Goal: Transaction & Acquisition: Book appointment/travel/reservation

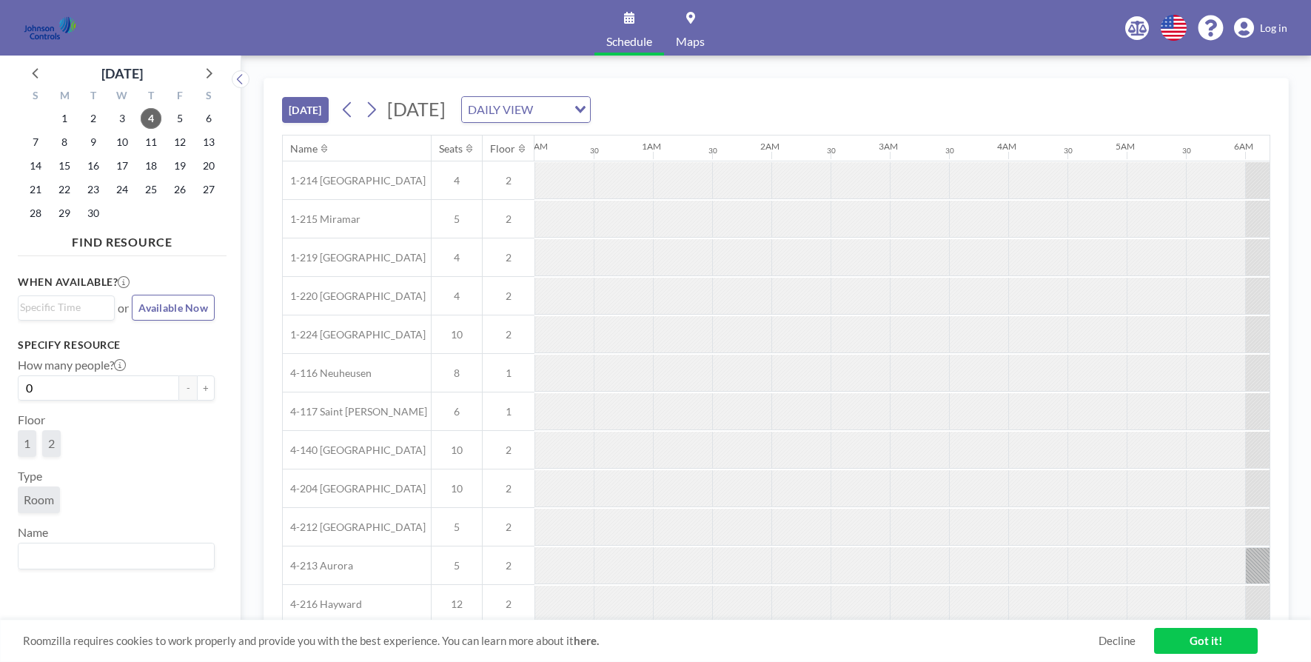
scroll to position [0, 829]
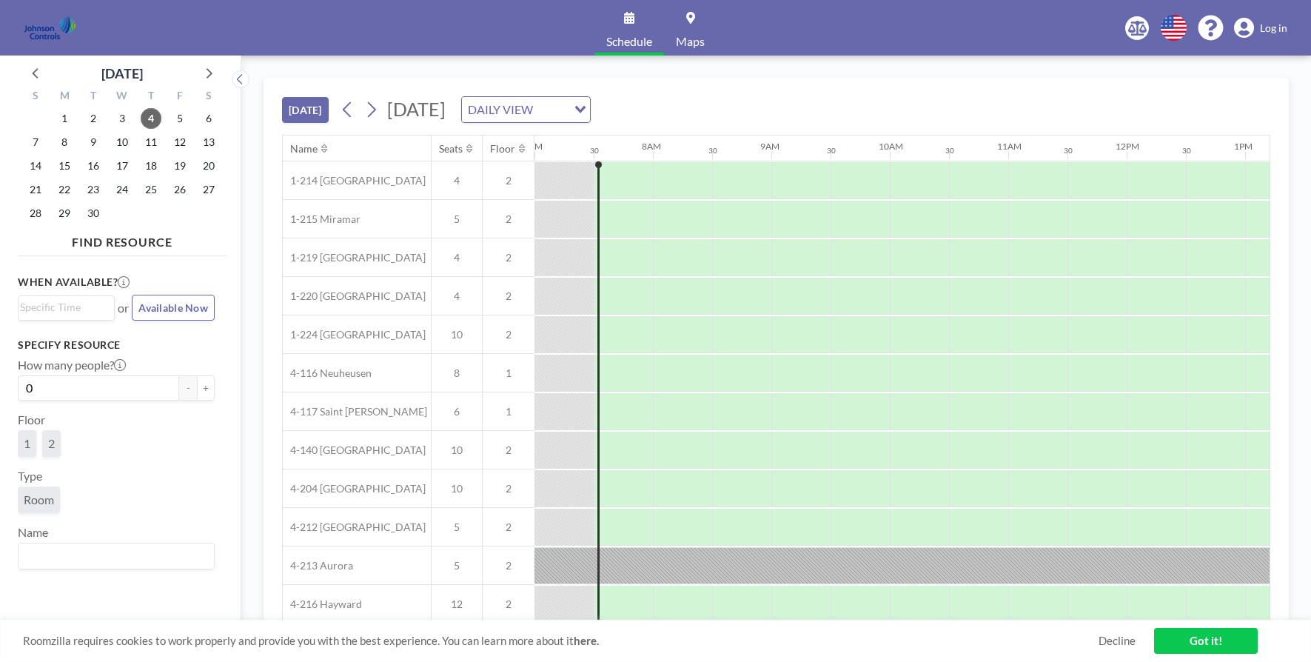
click at [878, 93] on div "TODAY Thursday, September 4, 2025 DAILY VIEW Loading..." at bounding box center [776, 106] width 988 height 56
click at [1184, 637] on link "Got it!" at bounding box center [1206, 641] width 104 height 26
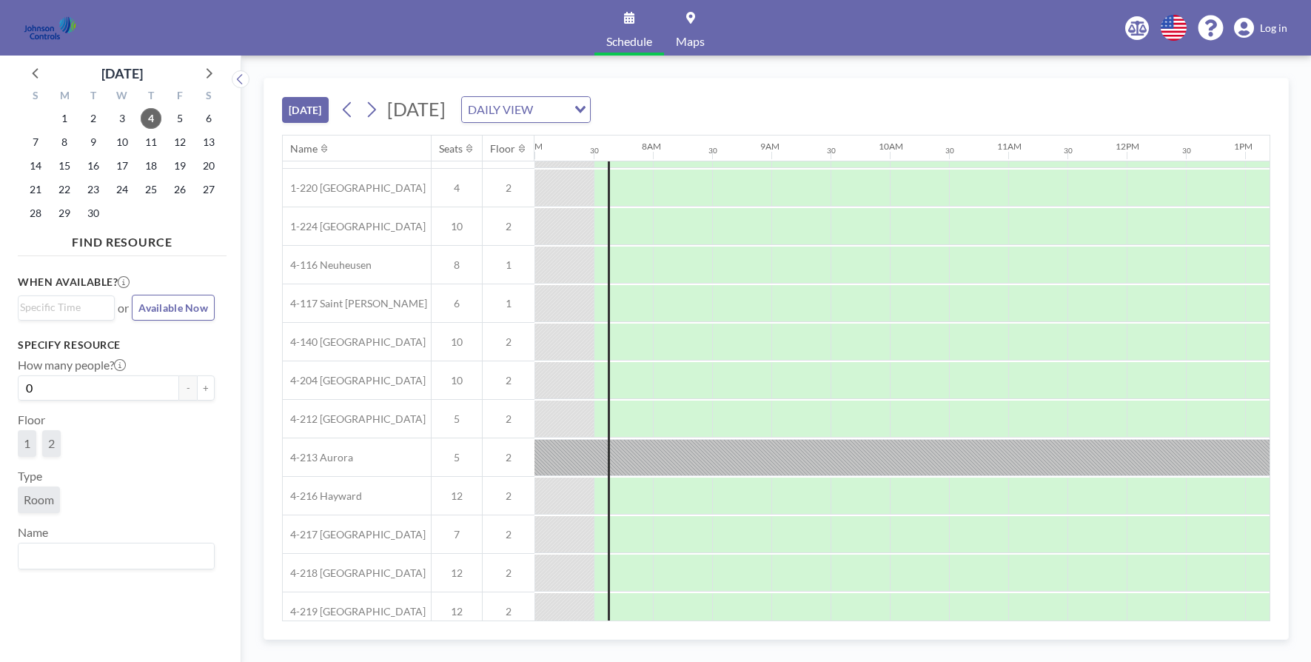
scroll to position [126, 829]
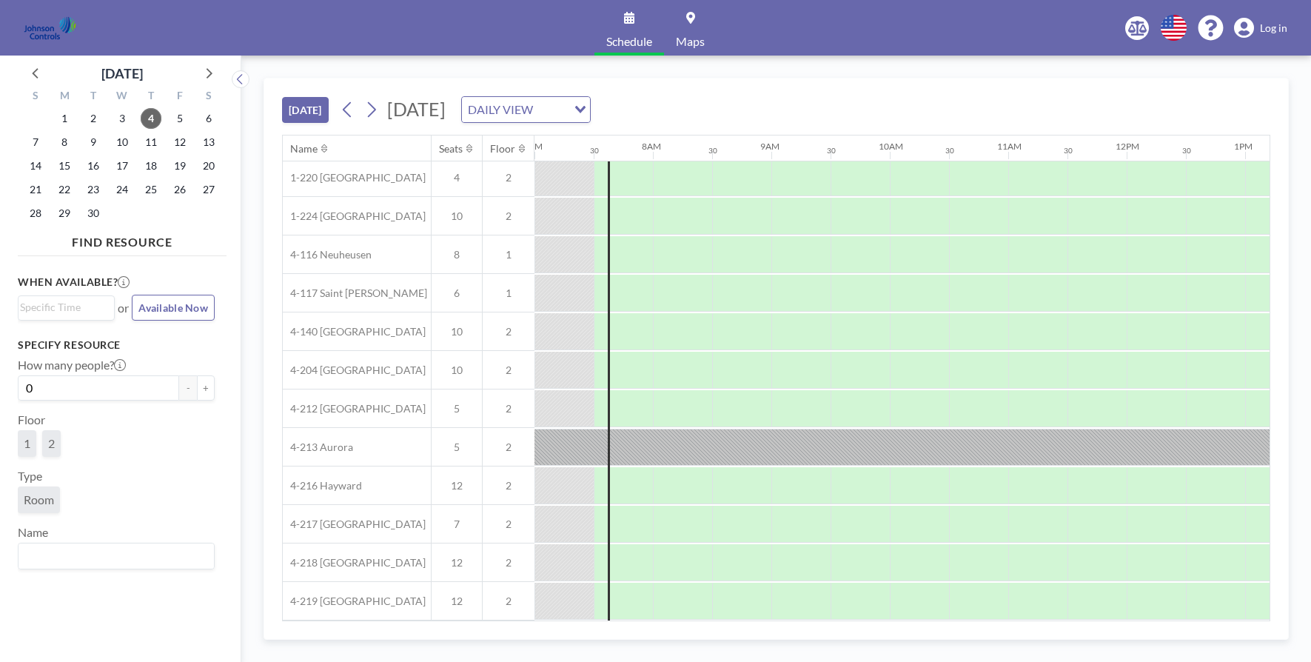
click at [693, 40] on span "Maps" at bounding box center [690, 42] width 29 height 12
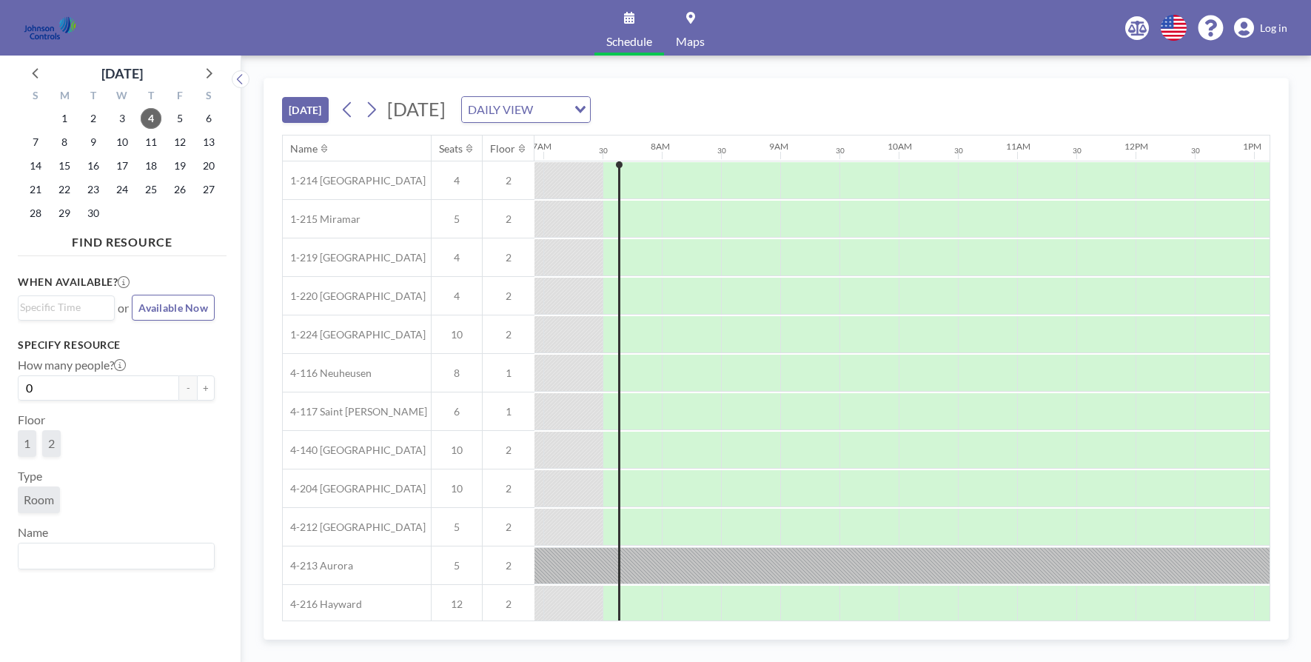
scroll to position [0, 829]
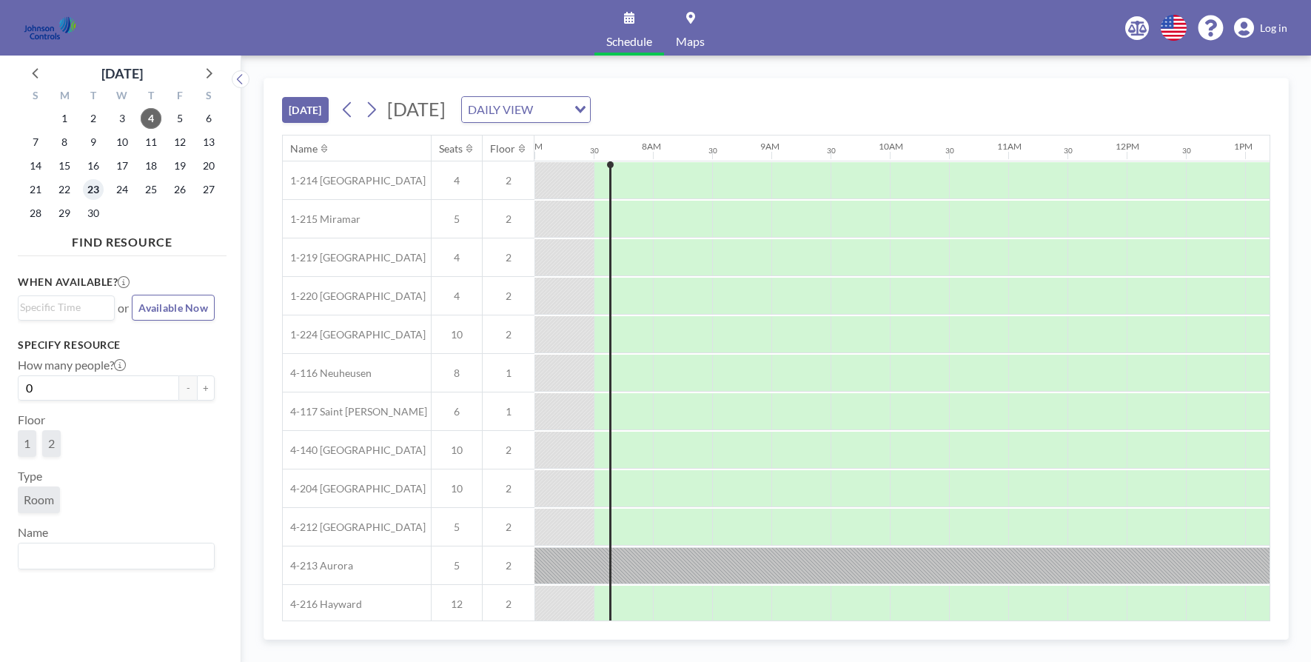
click at [95, 190] on span "23" at bounding box center [93, 189] width 21 height 21
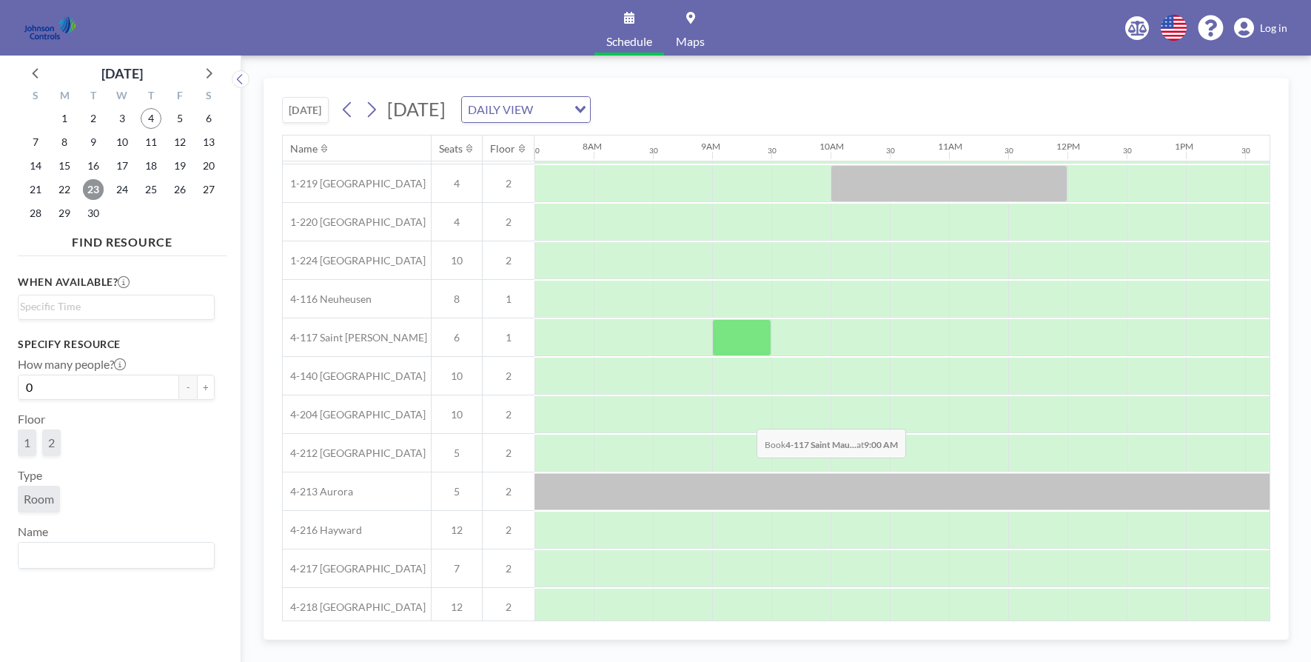
scroll to position [126, 888]
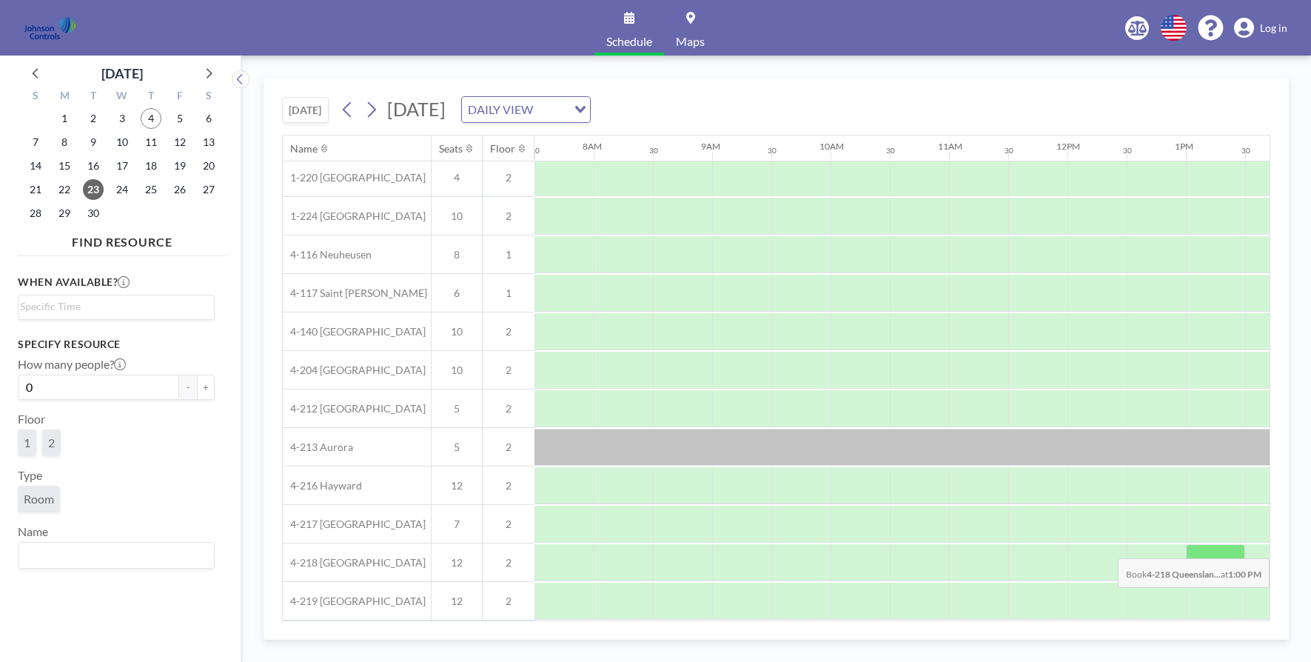
click at [1191, 547] on div at bounding box center [1214, 562] width 59 height 37
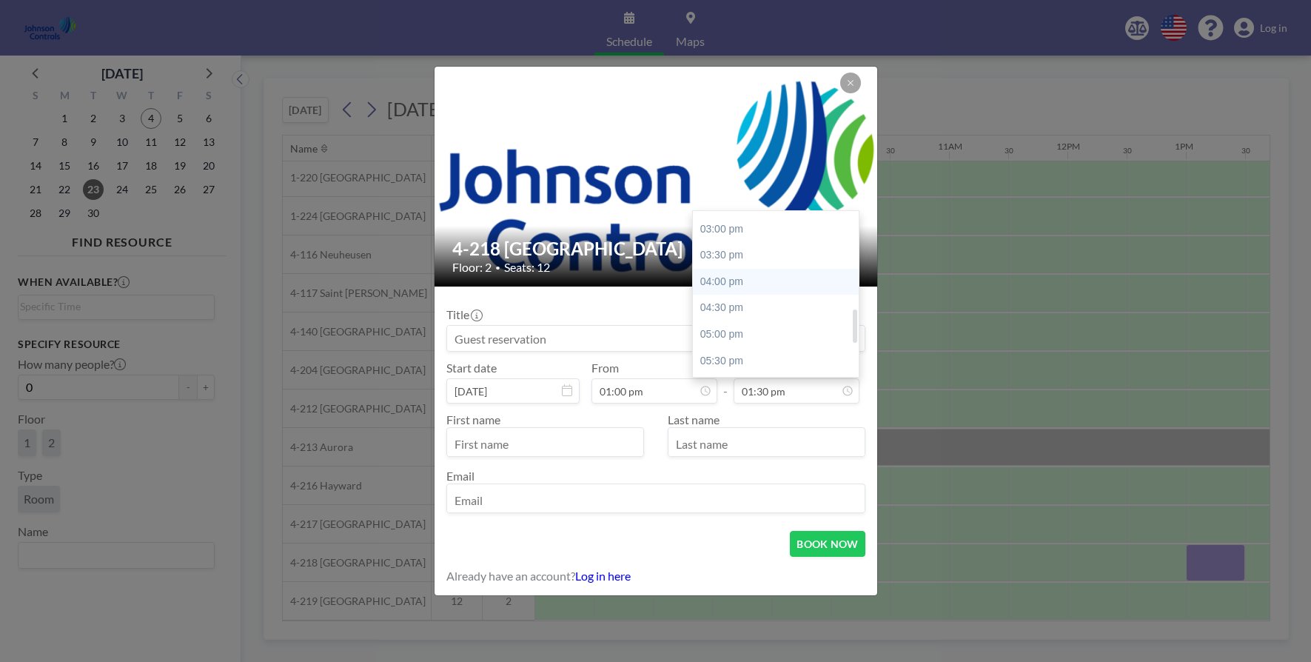
scroll to position [543, 0]
click at [727, 260] on div "05:00 pm" at bounding box center [779, 260] width 173 height 27
type input "05:00 pm"
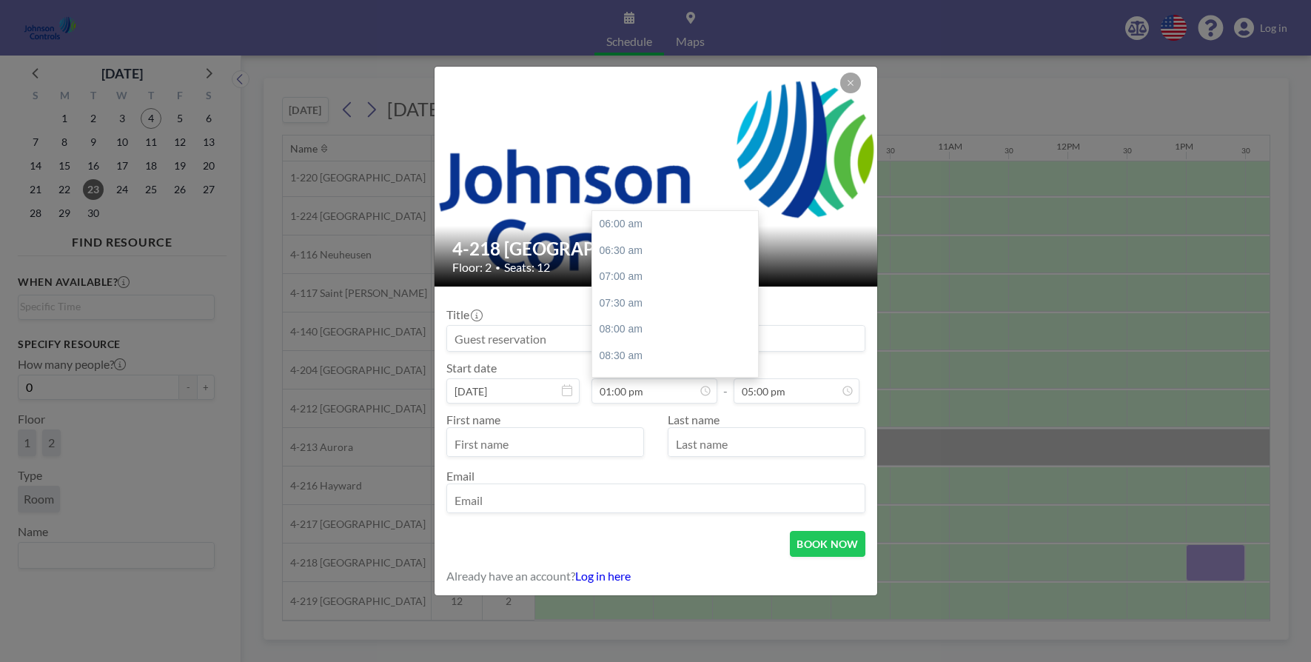
scroll to position [369, 0]
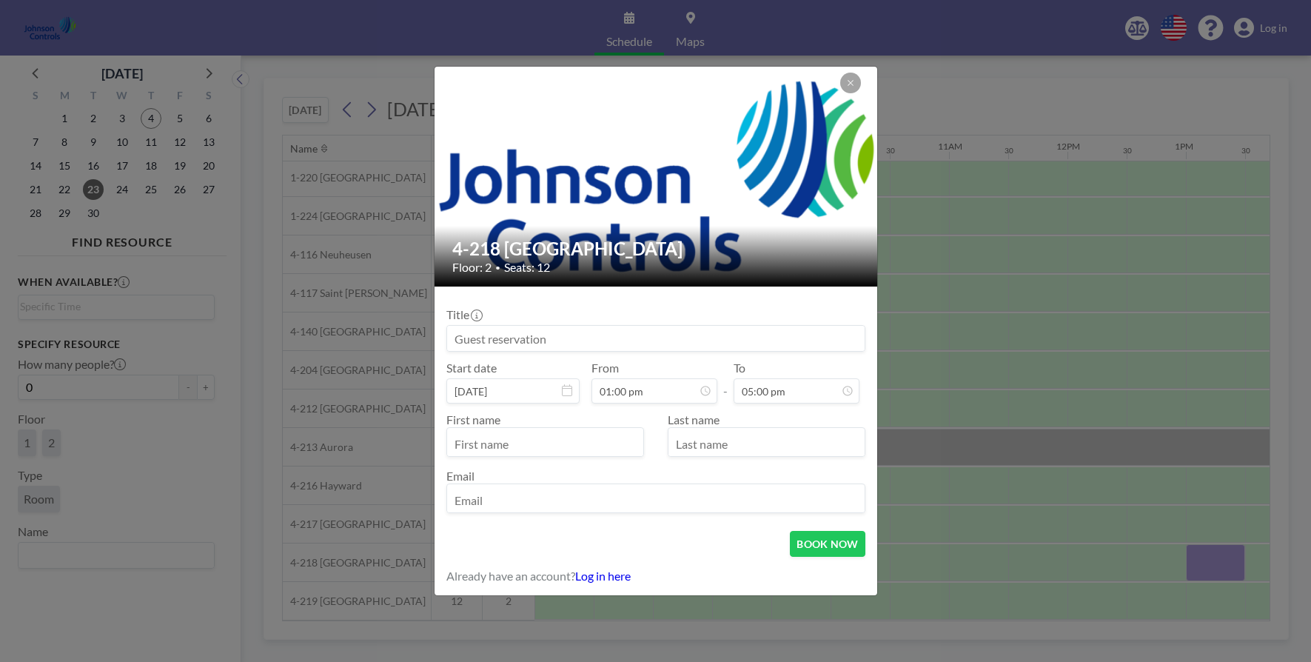
click at [669, 333] on input at bounding box center [655, 338] width 417 height 25
type input "Next Gen Pedestal"
click at [588, 441] on input "text" at bounding box center [545, 443] width 196 height 25
type input "Michael"
type input "Scalpato"
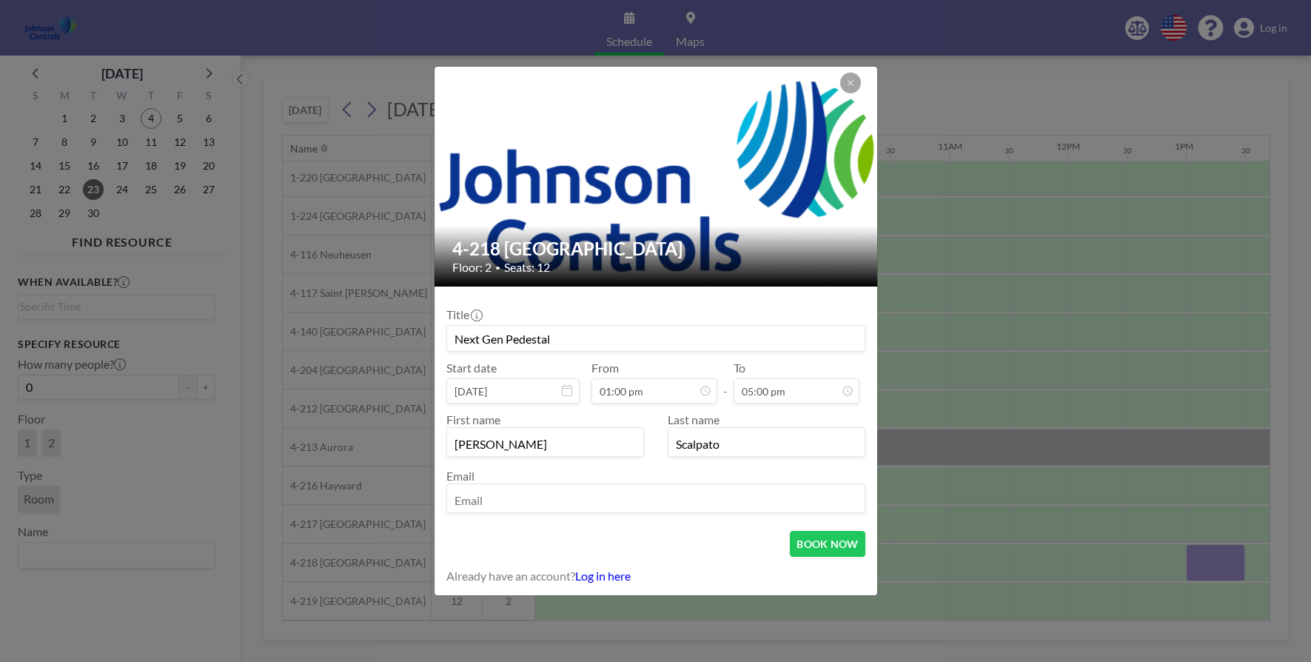
type input "michael.scalpato@jci.com"
click at [813, 544] on button "BOOK NOW" at bounding box center [827, 544] width 75 height 26
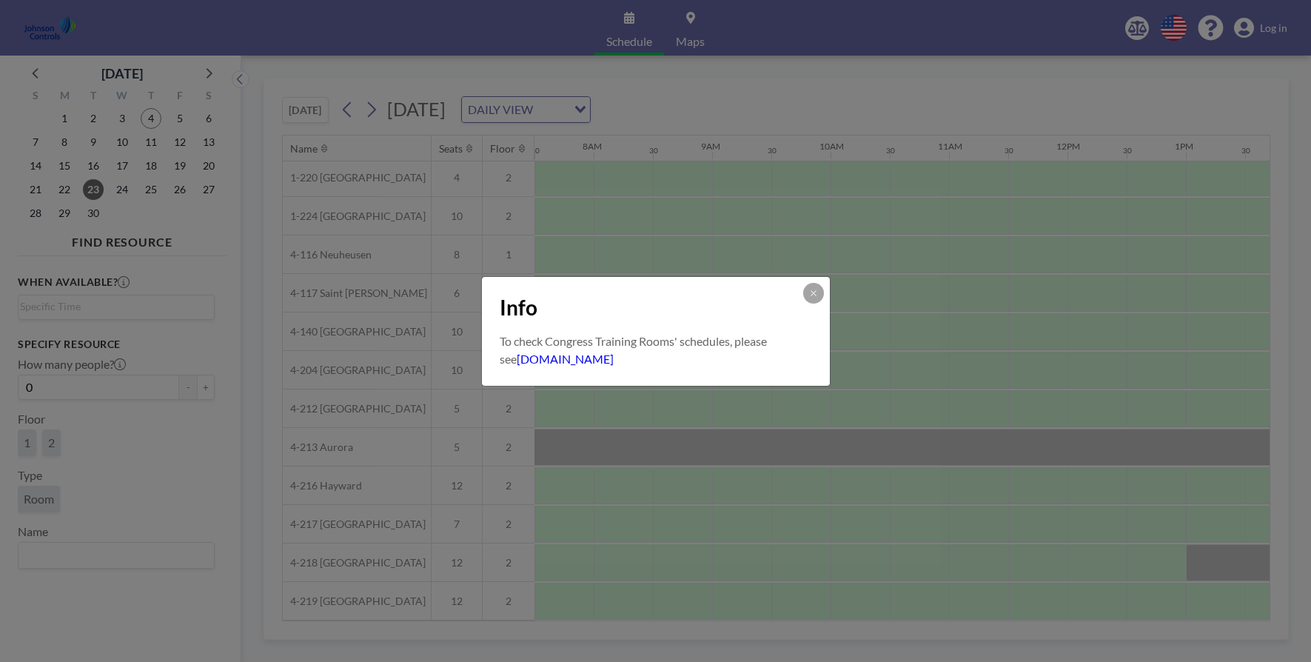
click at [613, 358] on link "6600congress.roomzilla.me" at bounding box center [565, 359] width 97 height 14
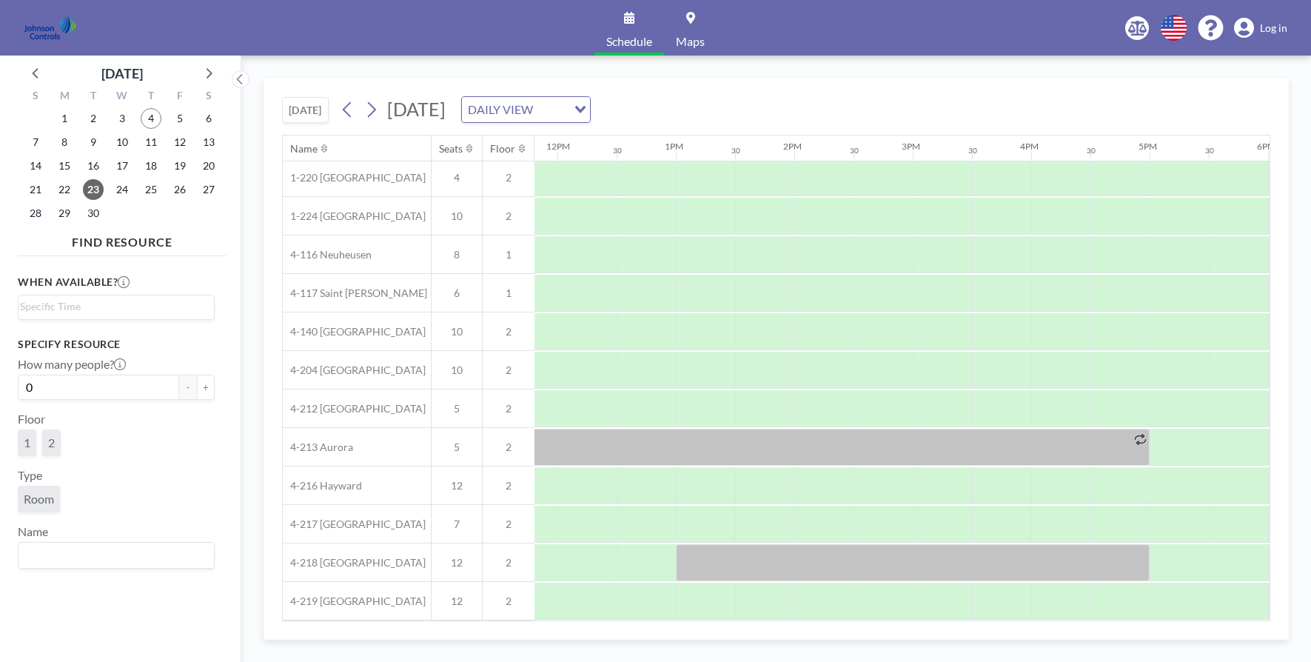
scroll to position [126, 1295]
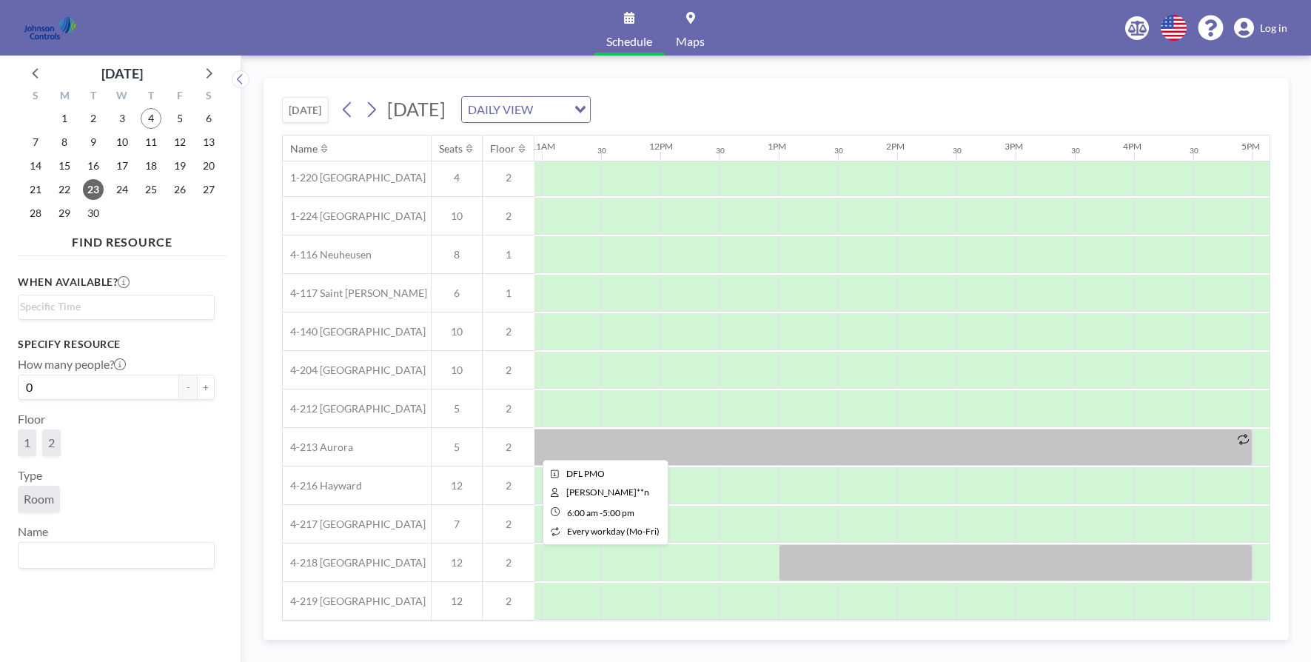
click at [841, 438] on div at bounding box center [601, 446] width 1302 height 37
click at [839, 438] on div at bounding box center [601, 446] width 1302 height 37
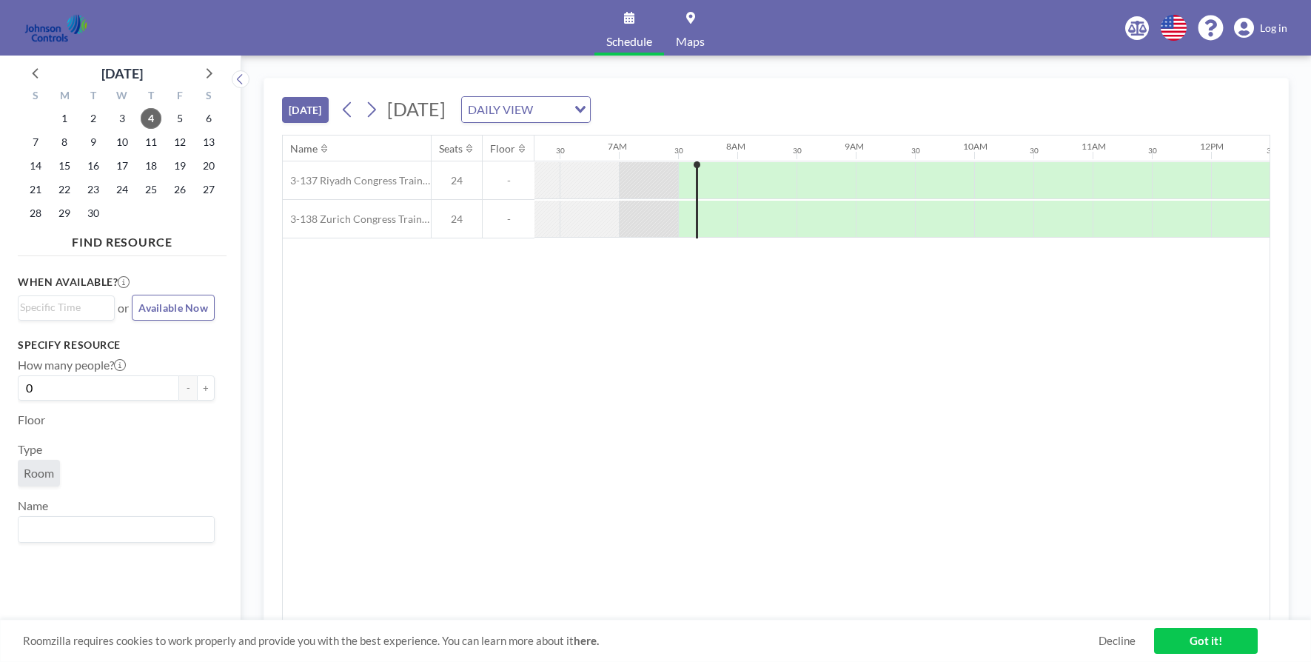
scroll to position [0, 829]
